Goal: Transaction & Acquisition: Purchase product/service

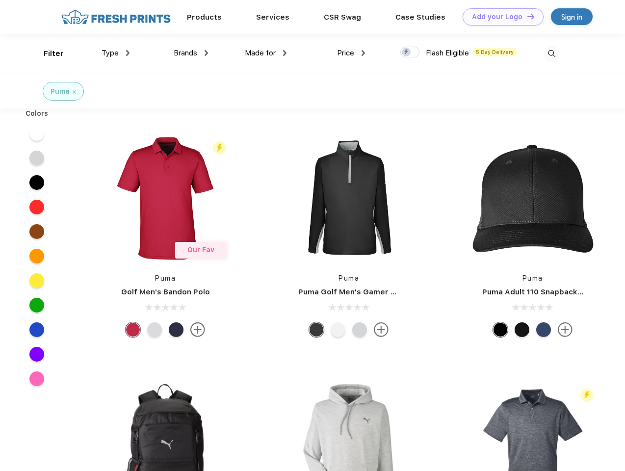
click at [499, 17] on link "Add your Logo Design Tool" at bounding box center [503, 16] width 81 height 17
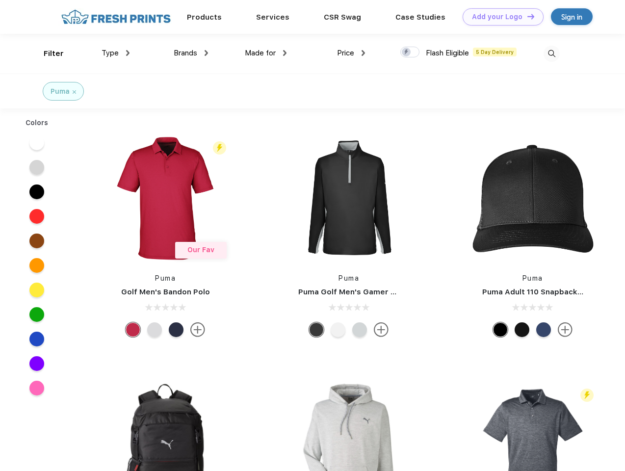
click at [0, 0] on div "Design Tool" at bounding box center [0, 0] width 0 height 0
click at [526, 16] on link "Add your Logo Design Tool" at bounding box center [503, 16] width 81 height 17
click at [47, 53] on div "Filter" at bounding box center [54, 53] width 20 height 11
click at [116, 53] on span "Type" at bounding box center [110, 53] width 17 height 9
click at [191, 53] on span "Brands" at bounding box center [186, 53] width 24 height 9
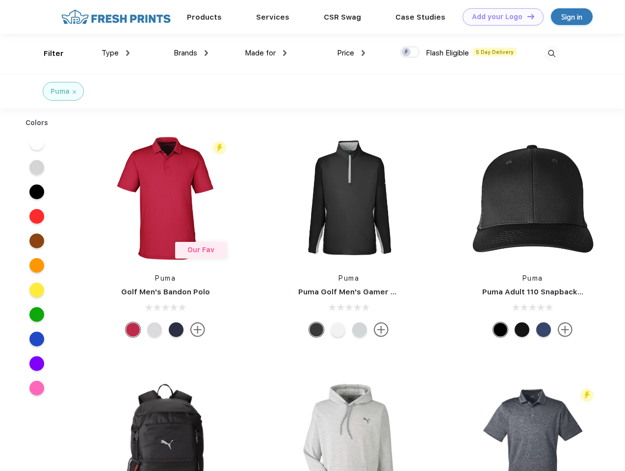
click at [266, 53] on span "Made for" at bounding box center [260, 53] width 31 height 9
click at [351, 53] on span "Price" at bounding box center [345, 53] width 17 height 9
click at [410, 52] on div at bounding box center [409, 52] width 19 height 11
click at [407, 52] on input "checkbox" at bounding box center [403, 49] width 6 height 6
click at [551, 53] on img at bounding box center [551, 54] width 16 height 16
